Goal: Task Accomplishment & Management: Complete application form

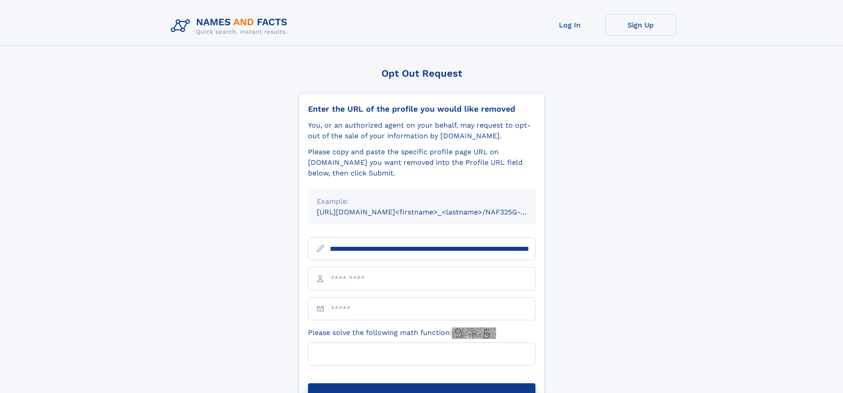
scroll to position [0, 116]
type input "**********"
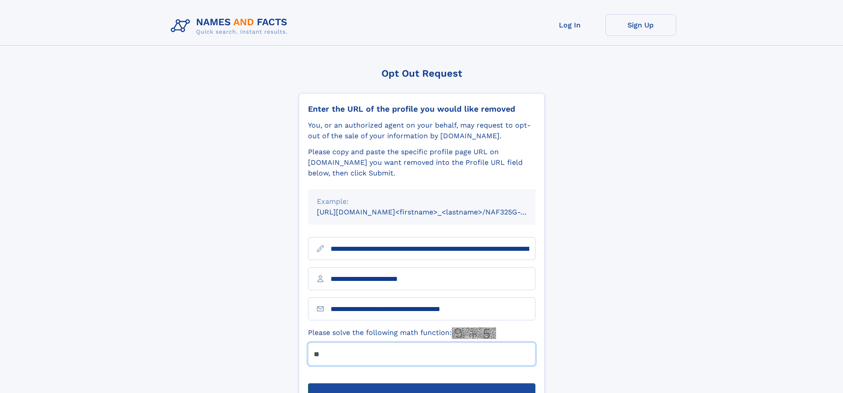
type input "**"
click at [421, 383] on button "Submit Opt Out Request" at bounding box center [421, 397] width 227 height 28
